Goal: Information Seeking & Learning: Learn about a topic

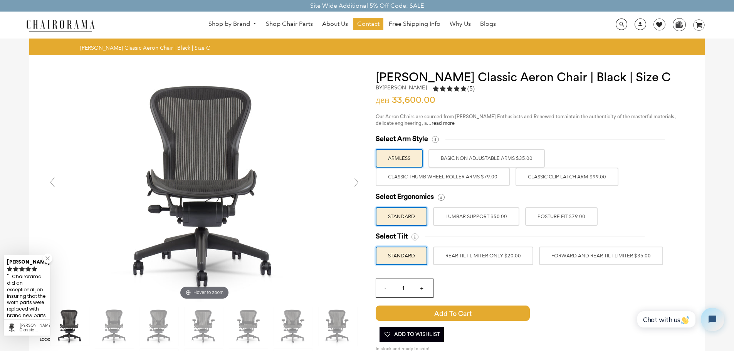
click at [451, 176] on label "Classic Thumb Wheel Roller Arms $79.00" at bounding box center [443, 177] width 134 height 18
click at [0, 0] on input "Classic Thumb Wheel Roller Arms $79.00" at bounding box center [0, 0] width 0 height 0
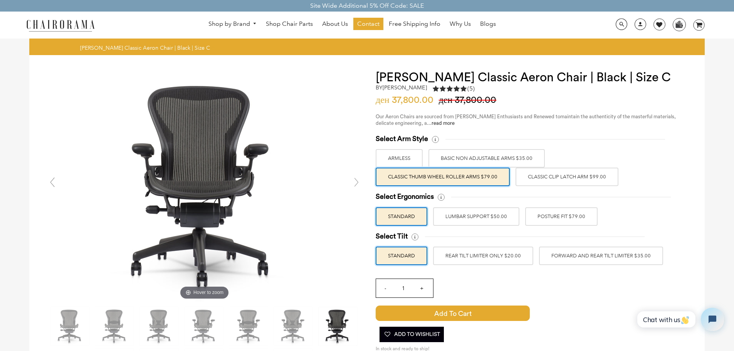
click at [556, 177] on label "Classic Clip Latch Arm $99.00" at bounding box center [566, 177] width 103 height 18
click at [0, 0] on input "Classic Clip Latch Arm $99.00" at bounding box center [0, 0] width 0 height 0
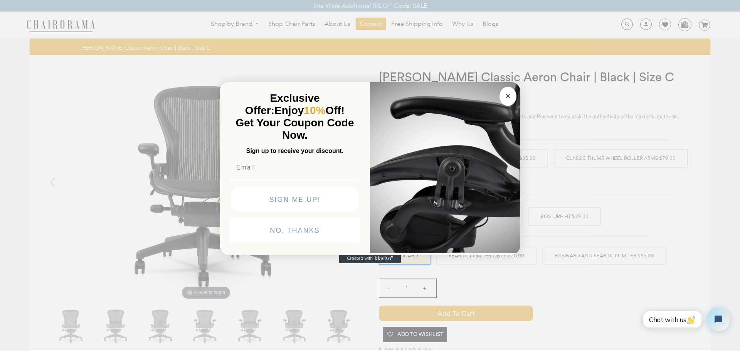
click at [507, 96] on circle "Close dialog" at bounding box center [507, 95] width 9 height 9
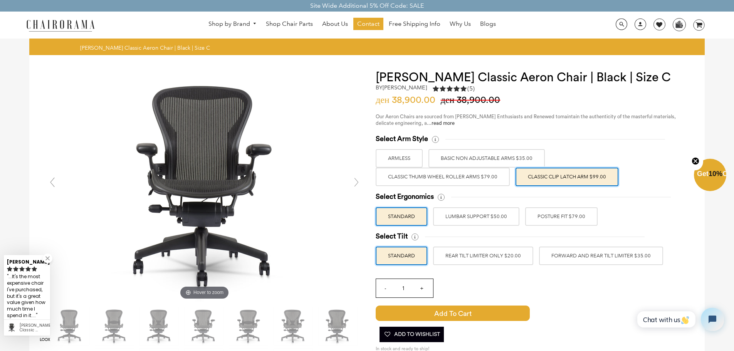
click at [476, 176] on label "Classic Thumb Wheel Roller Arms $79.00" at bounding box center [443, 177] width 134 height 18
click at [0, 0] on input "Classic Thumb Wheel Roller Arms $79.00" at bounding box center [0, 0] width 0 height 0
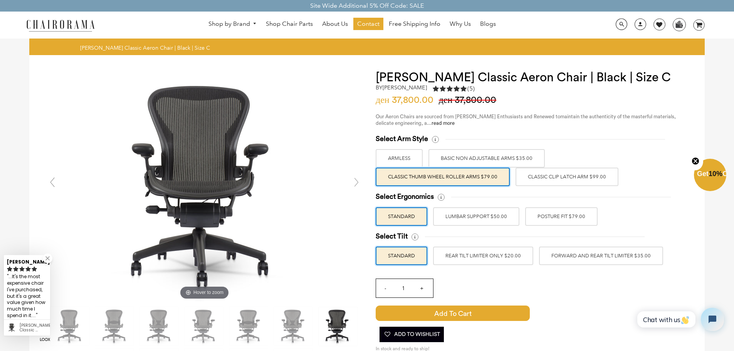
click at [550, 175] on label "Classic Clip Latch Arm $99.00" at bounding box center [566, 177] width 103 height 18
click at [0, 0] on input "Classic Clip Latch Arm $99.00" at bounding box center [0, 0] width 0 height 0
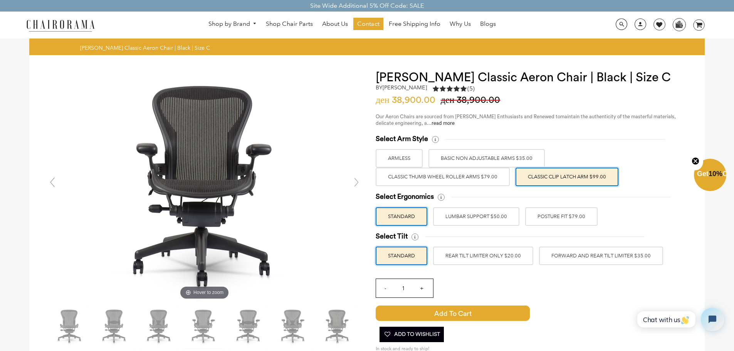
click at [454, 220] on label "LUMBAR SUPPORT $50.00" at bounding box center [476, 216] width 86 height 18
click at [0, 0] on input "LUMBAR SUPPORT $50.00" at bounding box center [0, 0] width 0 height 0
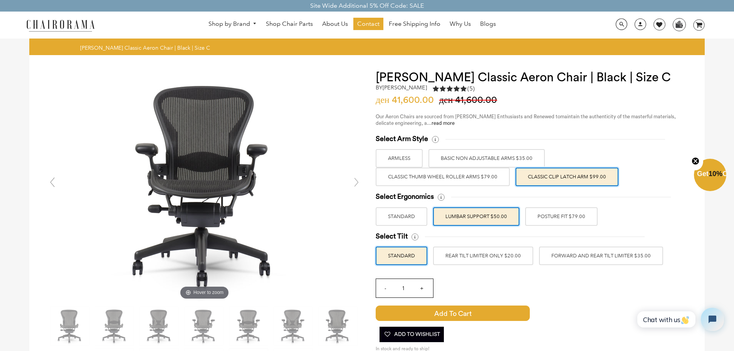
click at [552, 219] on label "POSTURE FIT $79.00" at bounding box center [561, 216] width 72 height 18
click at [0, 0] on input "POSTURE FIT $79.00" at bounding box center [0, 0] width 0 height 0
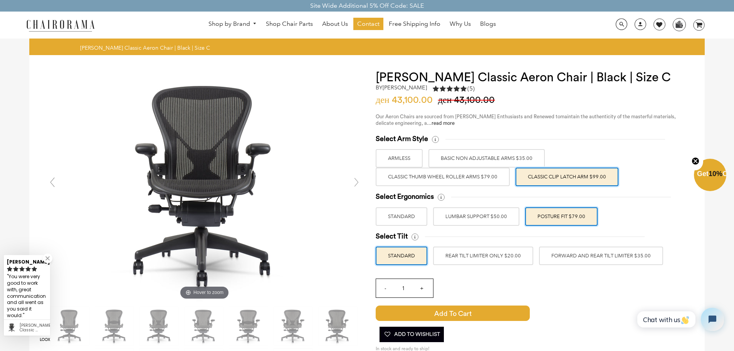
click at [486, 260] on label "REAR TILT LIMITER ONLY $20.00" at bounding box center [483, 256] width 100 height 18
click at [0, 0] on input "REAR TILT LIMITER ONLY $20.00" at bounding box center [0, 0] width 0 height 0
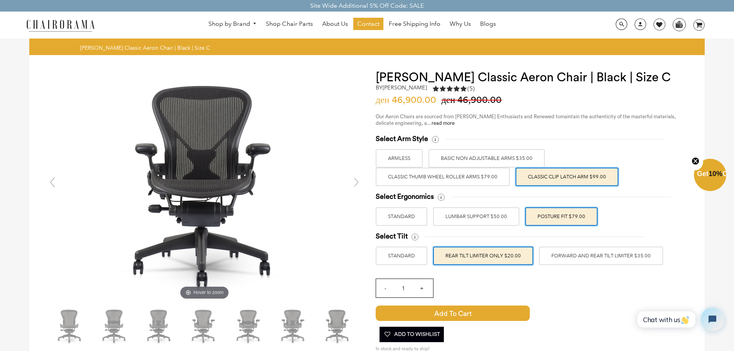
click at [560, 260] on label "FORWARD AND REAR TILT LIMITER $35.00" at bounding box center [601, 256] width 124 height 18
click at [0, 0] on input "FORWARD AND REAR TILT LIMITER $35.00" at bounding box center [0, 0] width 0 height 0
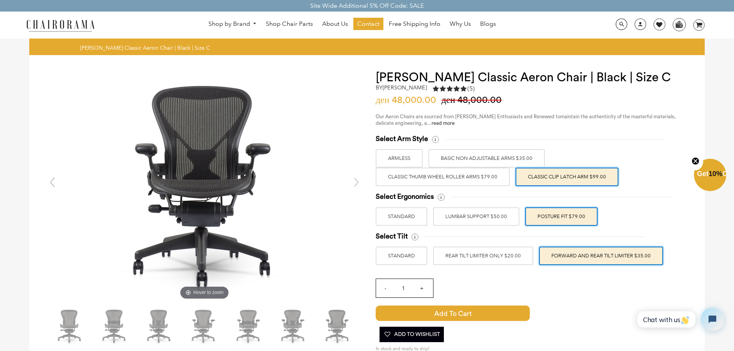
click at [402, 255] on label "STANDARD" at bounding box center [402, 256] width 52 height 18
click at [0, 0] on input "STANDARD" at bounding box center [0, 0] width 0 height 0
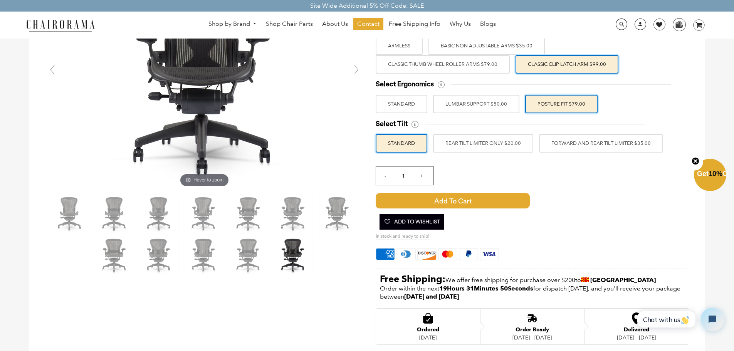
scroll to position [116, 0]
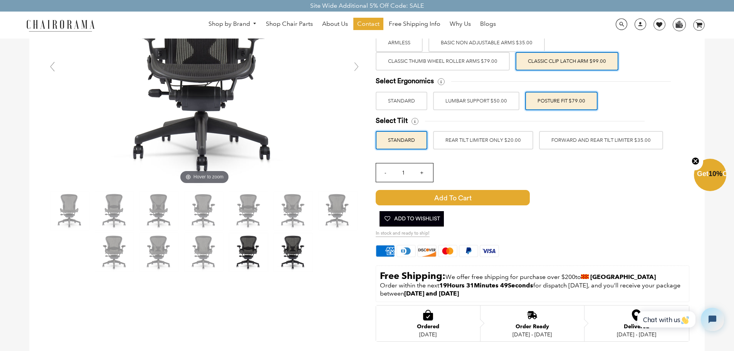
click at [248, 260] on img at bounding box center [248, 252] width 39 height 39
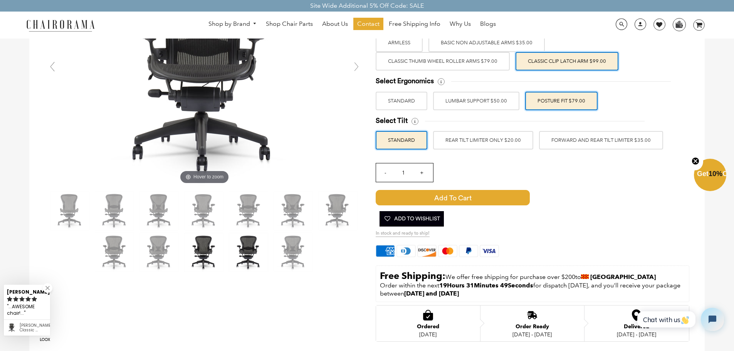
click at [222, 261] on img at bounding box center [204, 252] width 39 height 39
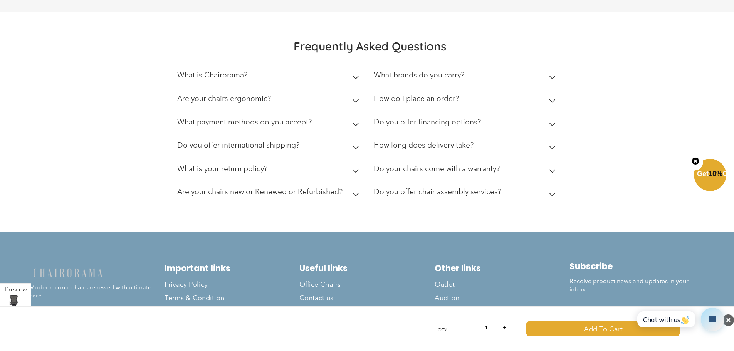
scroll to position [3264, 0]
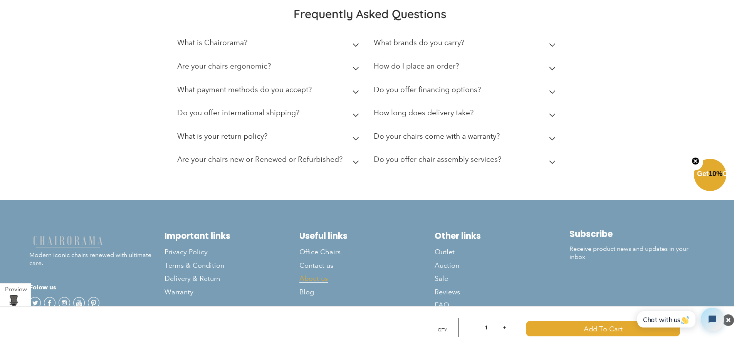
click at [317, 278] on span "About us" at bounding box center [313, 278] width 29 height 9
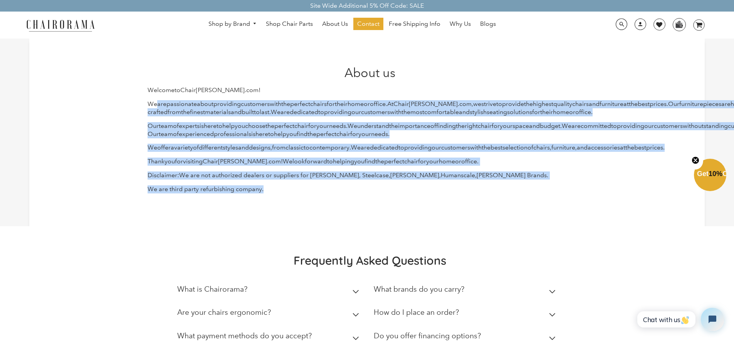
drag, startPoint x: 220, startPoint y: 131, endPoint x: 398, endPoint y: 220, distance: 198.8
click at [398, 199] on div "About us Welcome to Chair orama . com ! We are passionate about providing custo…" at bounding box center [367, 132] width 450 height 134
click at [399, 199] on div "About us Welcome to Chair orama . com ! We are passionate about providing custo…" at bounding box center [367, 132] width 450 height 134
